Goal: Use online tool/utility: Utilize a website feature to perform a specific function

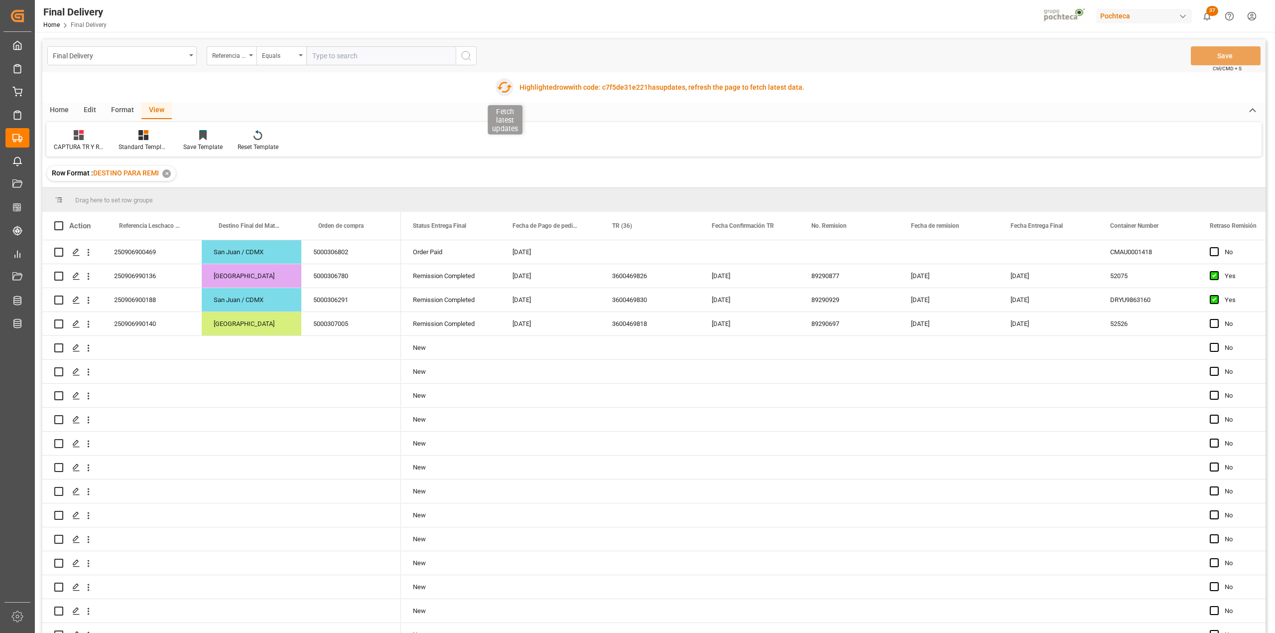
click at [505, 88] on icon "button" at bounding box center [505, 87] width 16 height 16
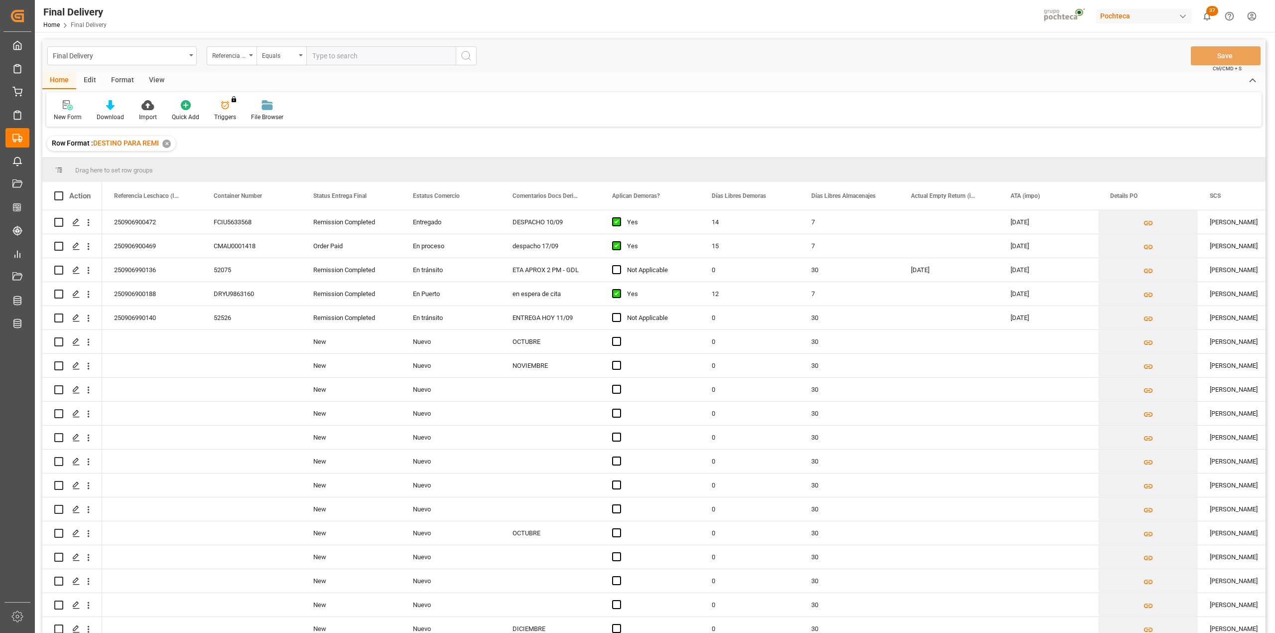
click at [151, 81] on div "View" at bounding box center [156, 80] width 30 height 17
click at [64, 113] on div "Default" at bounding box center [63, 117] width 19 height 9
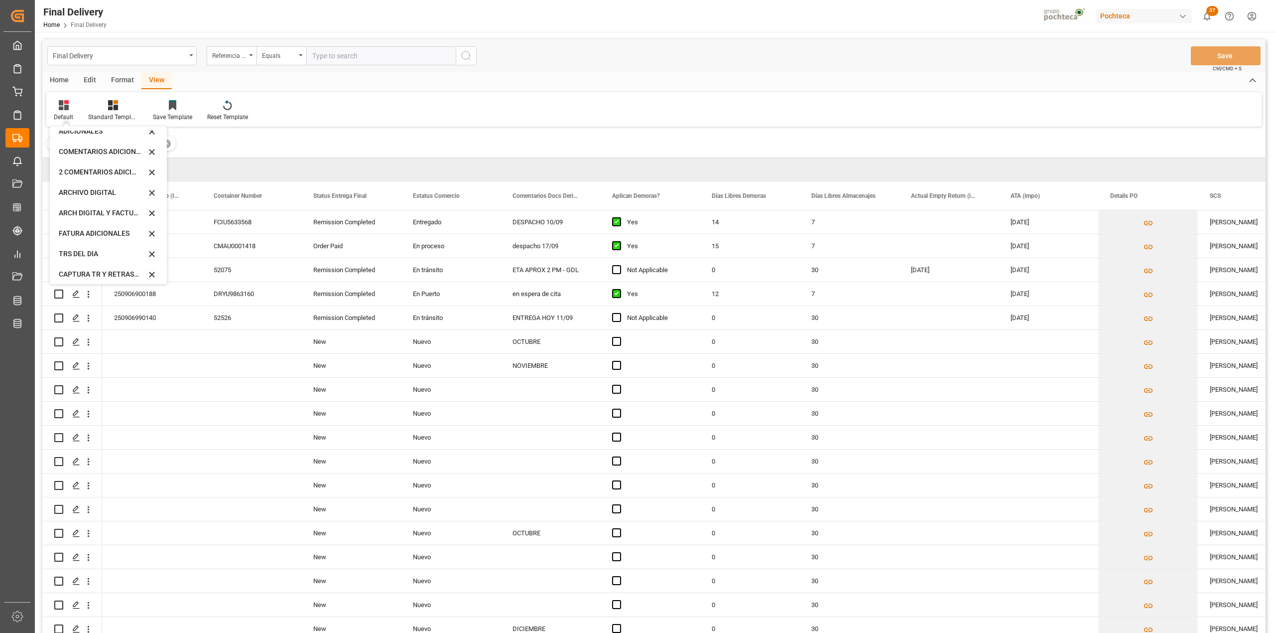
scroll to position [96, 0]
drag, startPoint x: 102, startPoint y: 276, endPoint x: 400, endPoint y: 103, distance: 345.5
click at [101, 276] on div "CAPTURA TR Y RETRASO CON ENTREGA Y SUCURSAL" at bounding box center [108, 269] width 109 height 20
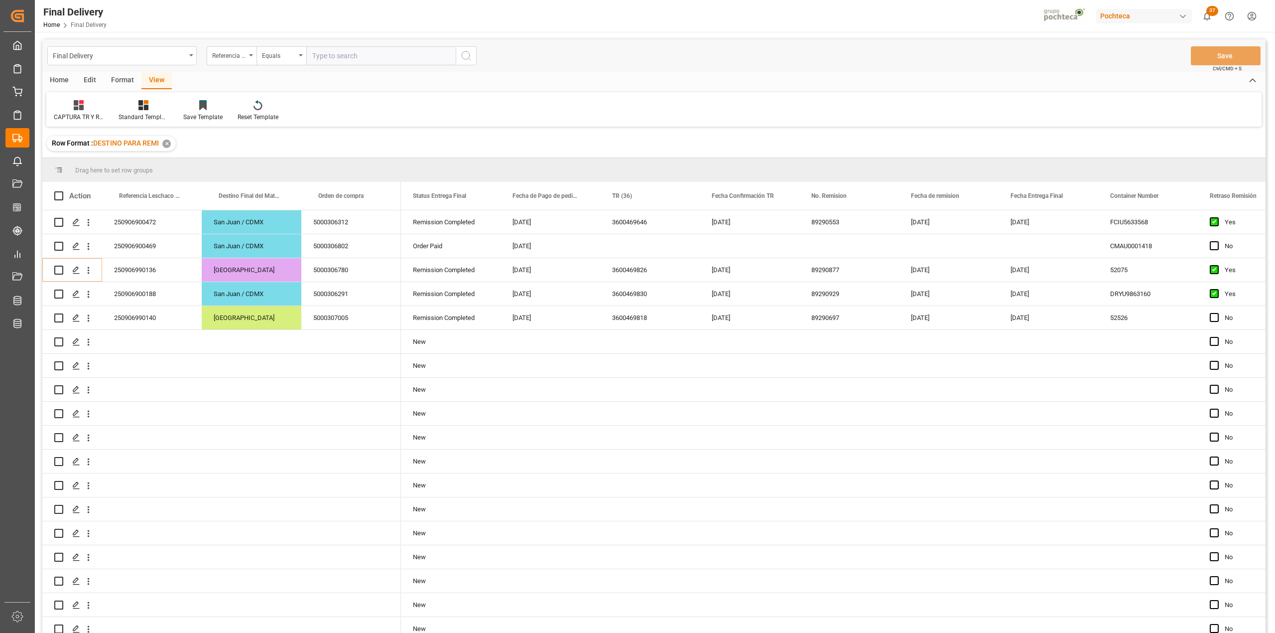
click at [807, 113] on div "CAPTURA TR Y RETRASO CON ENTREGA Y SUCURSAL Standard Templates Save Template Re…" at bounding box center [653, 109] width 1215 height 34
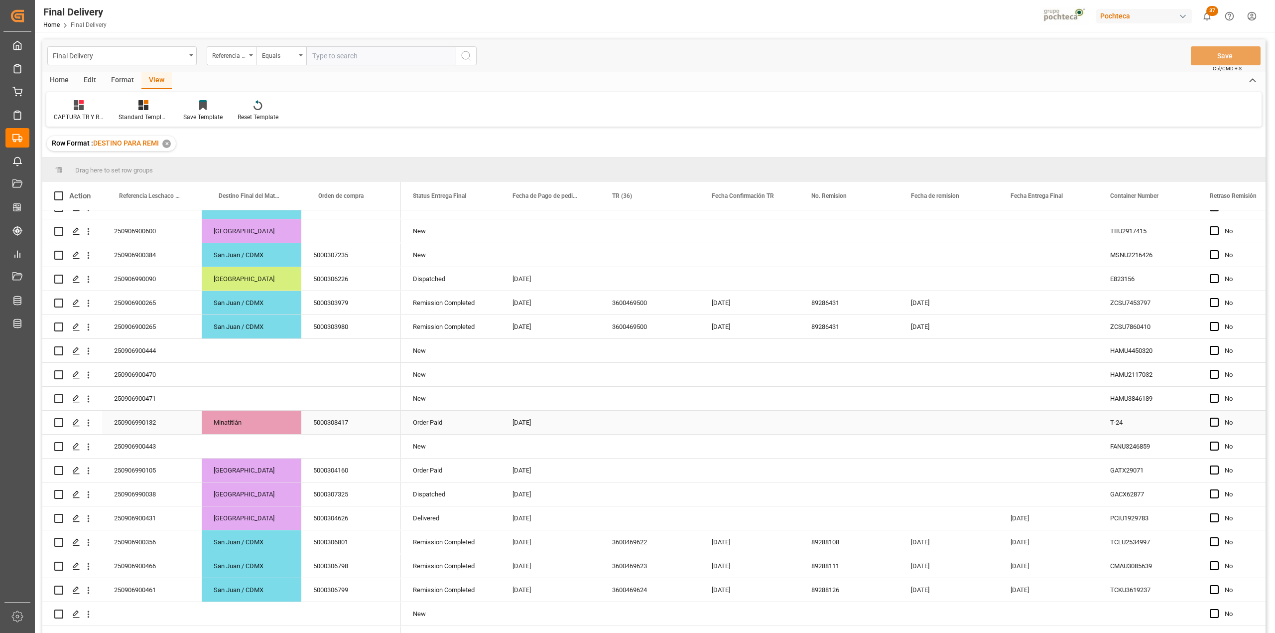
click at [180, 417] on div "250906990132" at bounding box center [152, 421] width 100 height 23
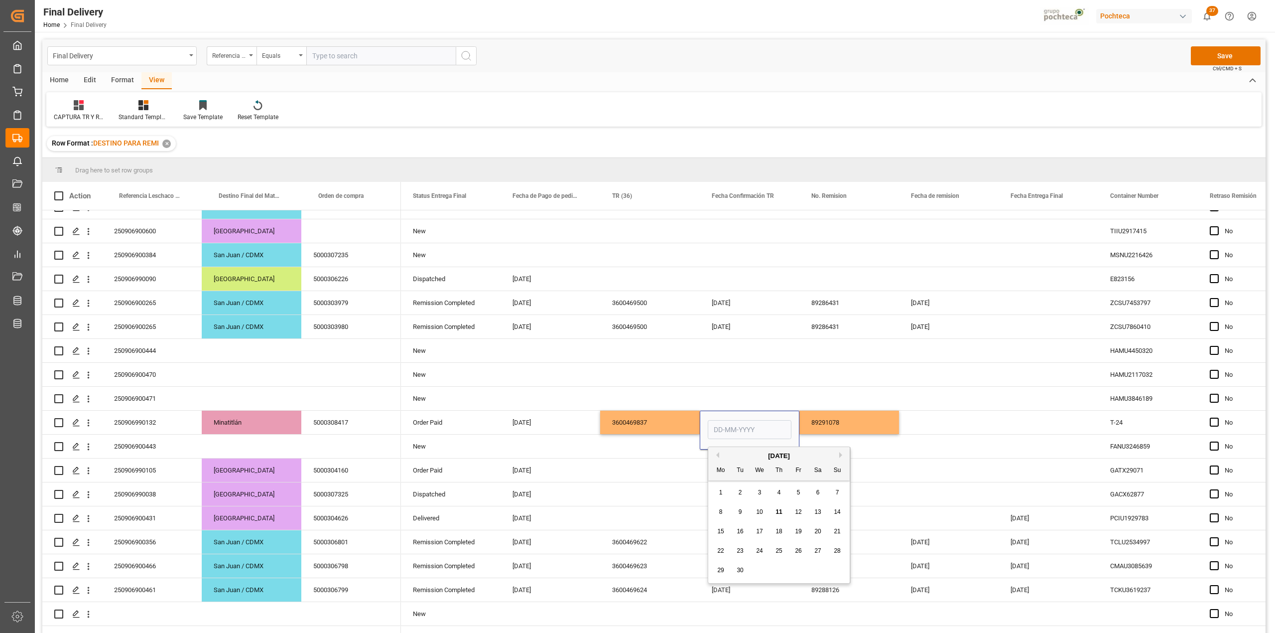
click at [785, 509] on div "11" at bounding box center [779, 512] width 12 height 12
type input "[DATE]"
click at [834, 425] on div "89291078" at bounding box center [849, 421] width 100 height 23
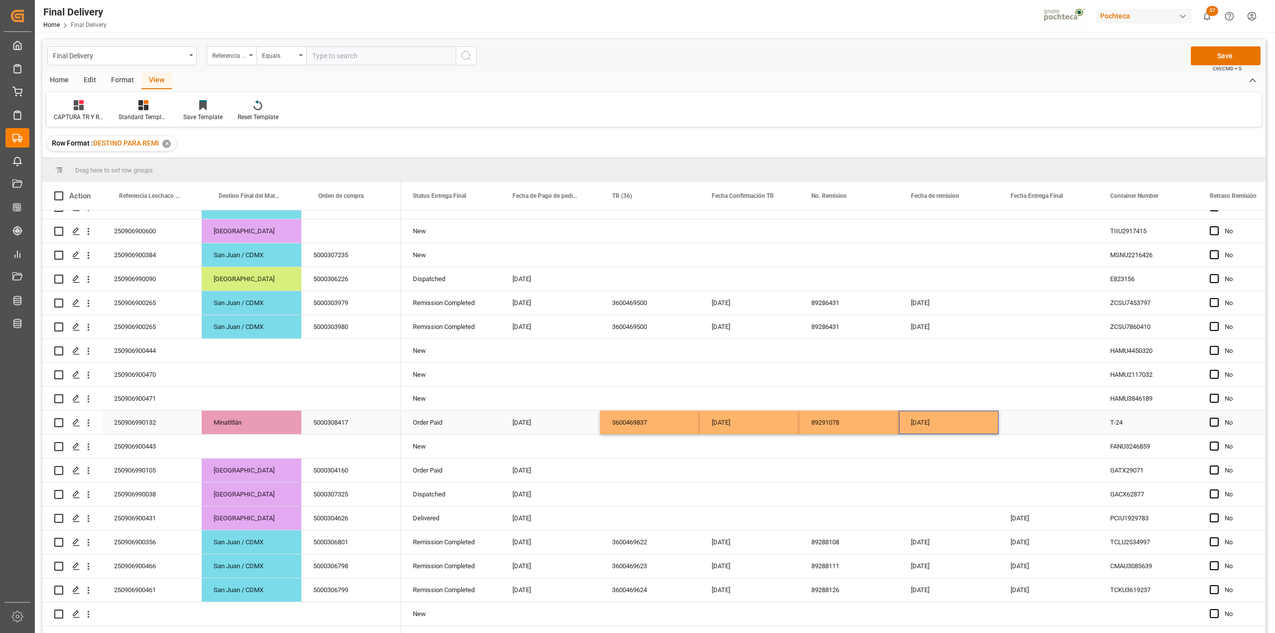
click at [1023, 430] on div "Press SPACE to select this row." at bounding box center [1049, 421] width 100 height 23
click at [1222, 55] on button "Save" at bounding box center [1226, 55] width 70 height 19
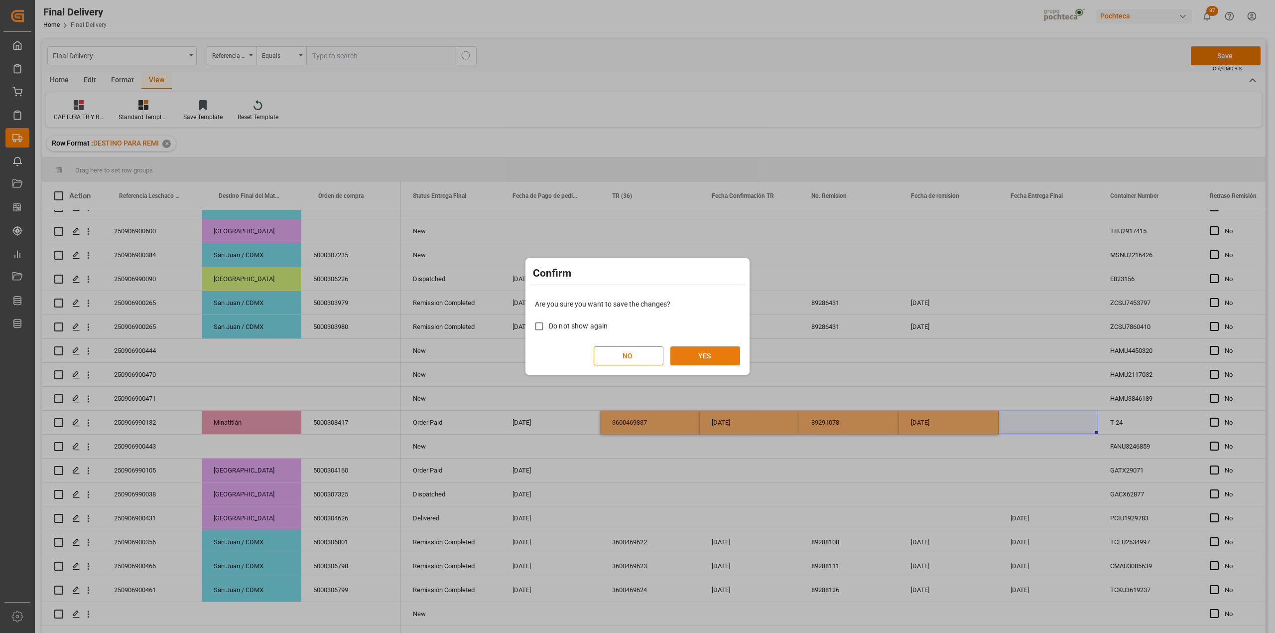
click at [711, 351] on button "YES" at bounding box center [705, 355] width 70 height 19
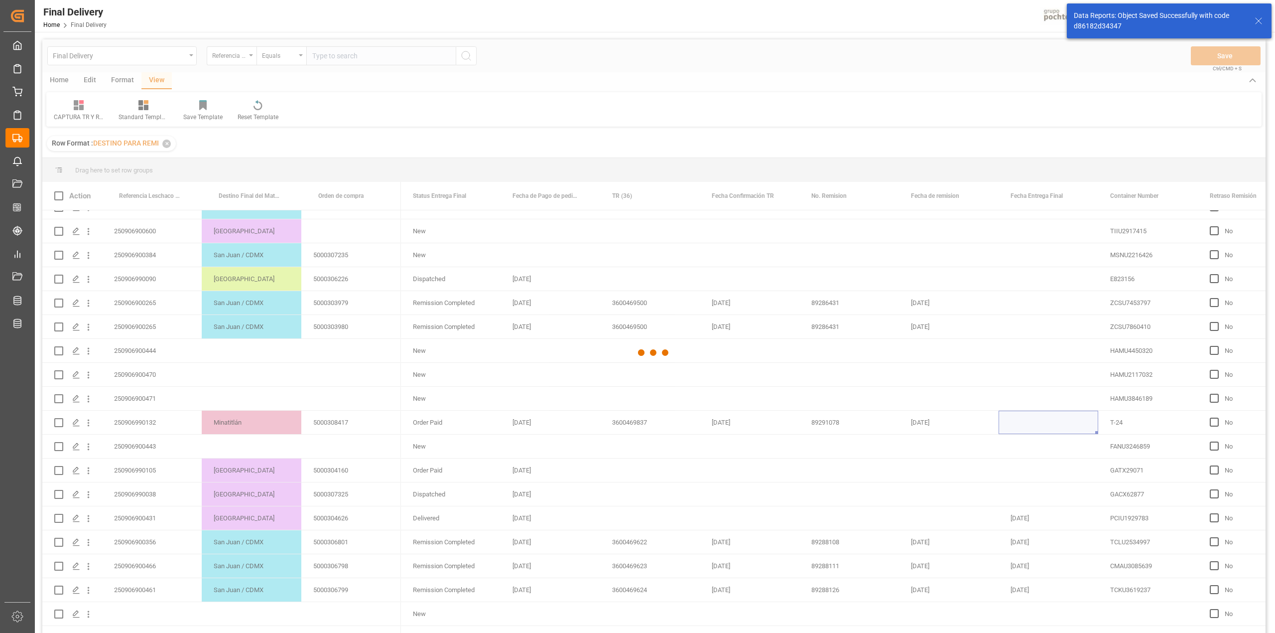
click at [871, 135] on div at bounding box center [653, 352] width 1223 height 627
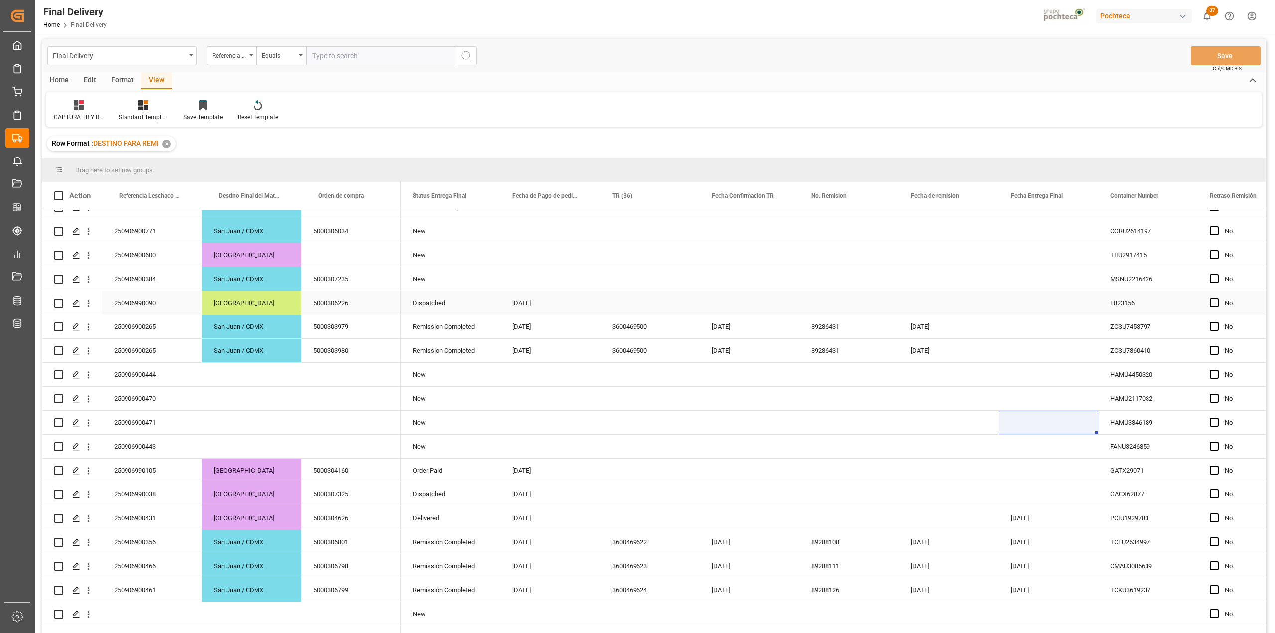
scroll to position [0, 0]
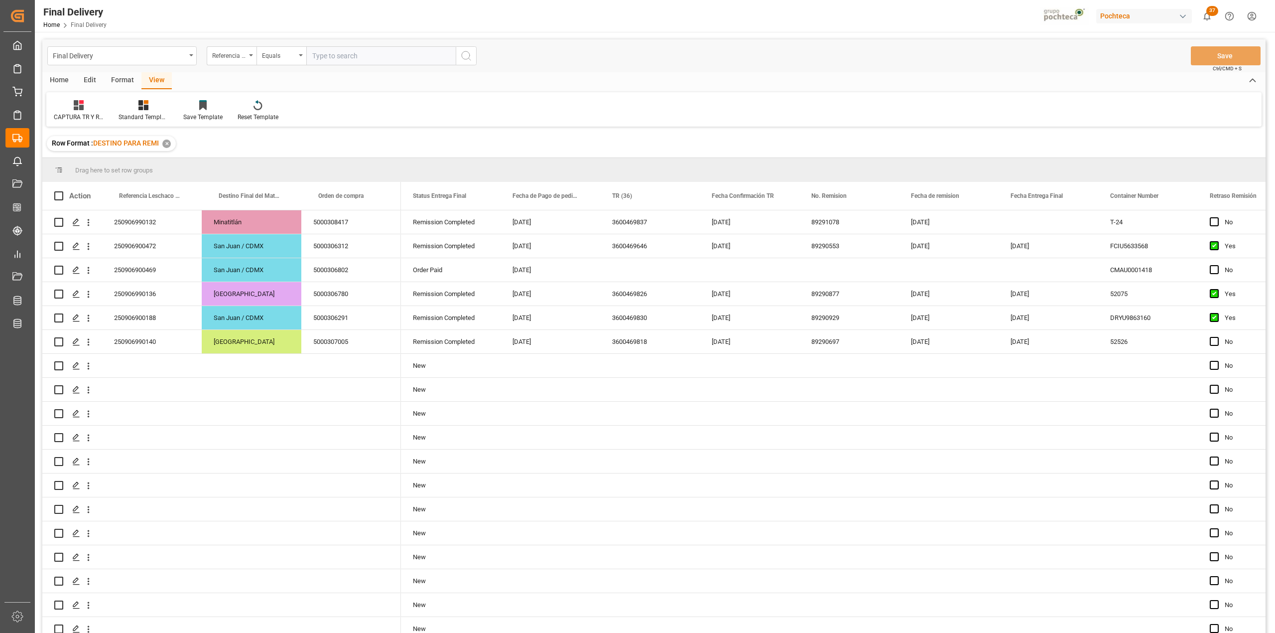
click at [679, 142] on div "Row Format : DESTINO PARA REMI ✕" at bounding box center [653, 143] width 1223 height 28
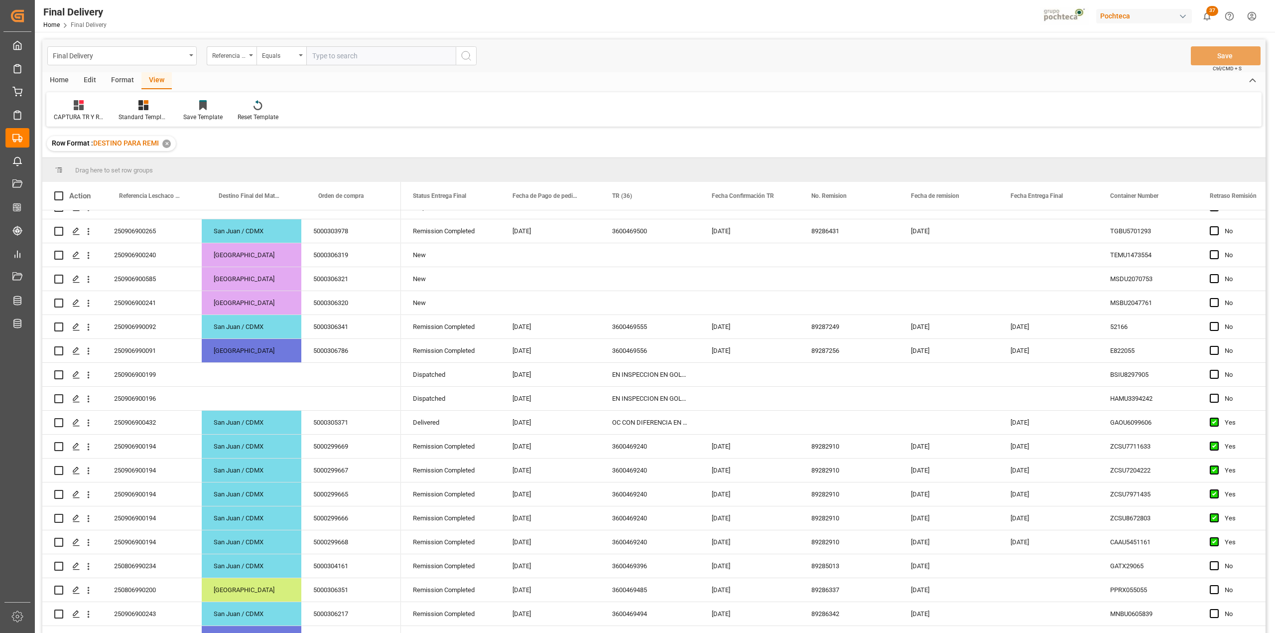
click at [780, 106] on div "CAPTURA TR Y RETRASO CON ENTREGA Y SUCURSAL Standard Templates Save Template Re…" at bounding box center [653, 109] width 1215 height 34
